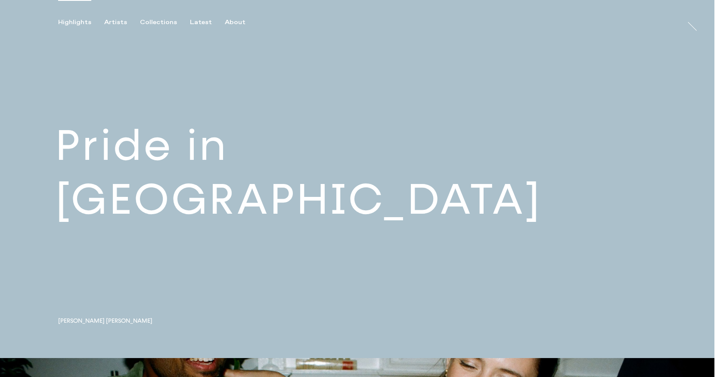
click at [213, 207] on link at bounding box center [357, 179] width 714 height 358
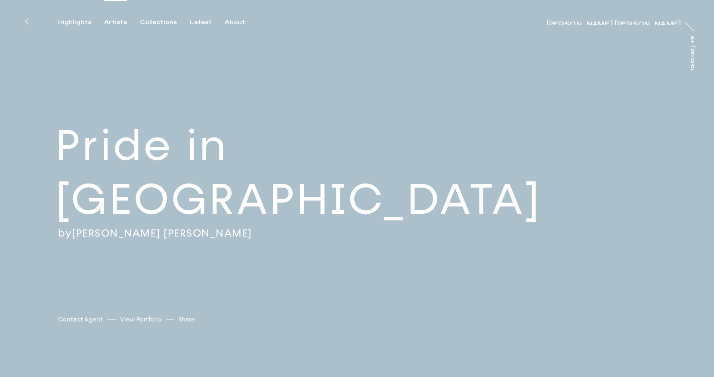
click at [112, 22] on div "Artists" at bounding box center [115, 23] width 23 height 8
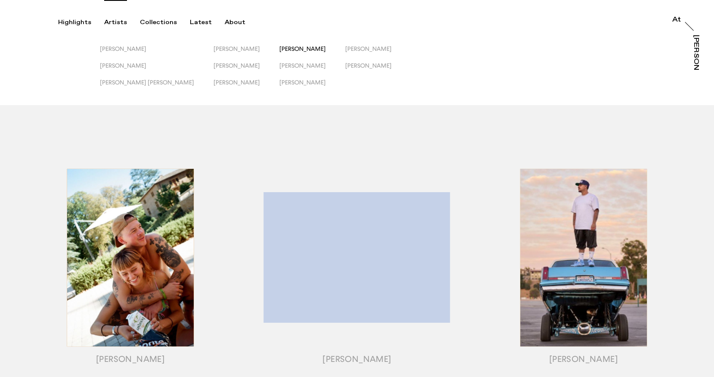
click at [279, 46] on span "[PERSON_NAME]" at bounding box center [302, 48] width 46 height 7
click at [213, 79] on span "[PERSON_NAME]" at bounding box center [236, 82] width 46 height 7
